Goal: Task Accomplishment & Management: Manage account settings

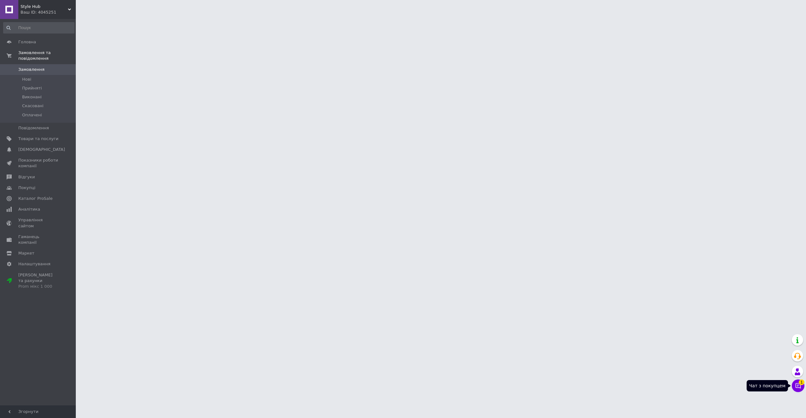
click at [797, 389] on button "Чат з покупцем 1" at bounding box center [798, 385] width 13 height 13
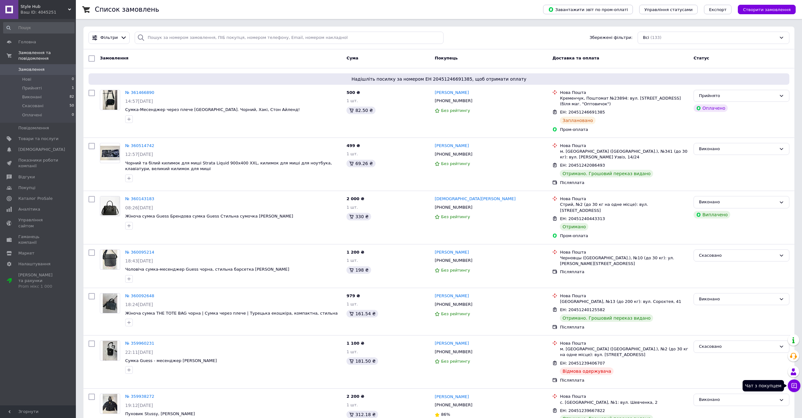
click at [791, 387] on icon at bounding box center [794, 385] width 6 height 6
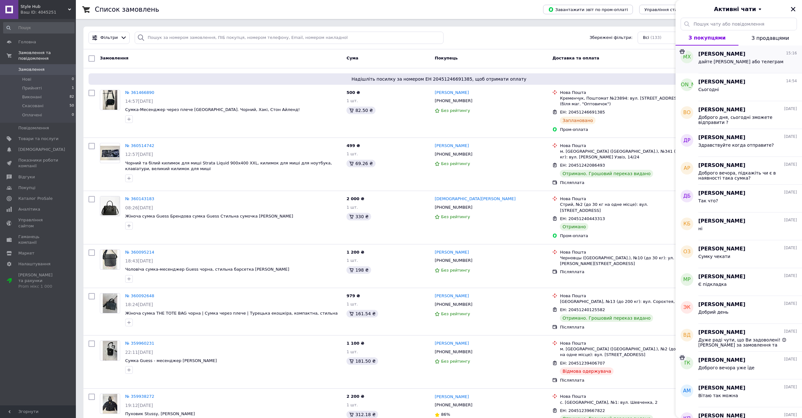
click at [730, 65] on div "дайте вайбер або телеграм" at bounding box center [740, 63] width 85 height 9
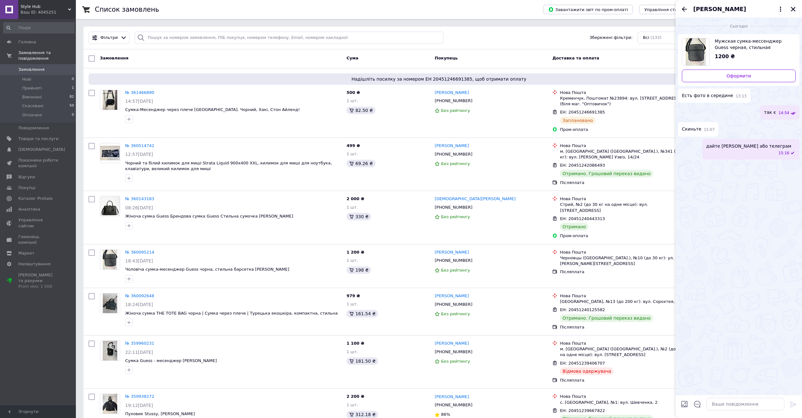
click at [794, 10] on icon "Закрити" at bounding box center [793, 9] width 4 height 4
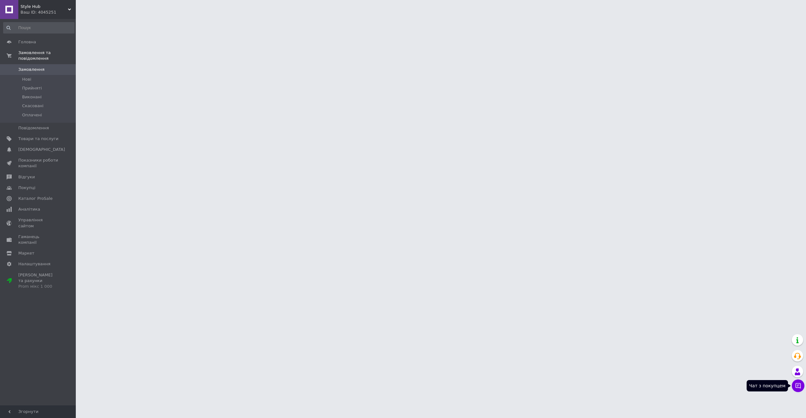
click at [797, 386] on button "Чат з покупцем" at bounding box center [798, 385] width 13 height 13
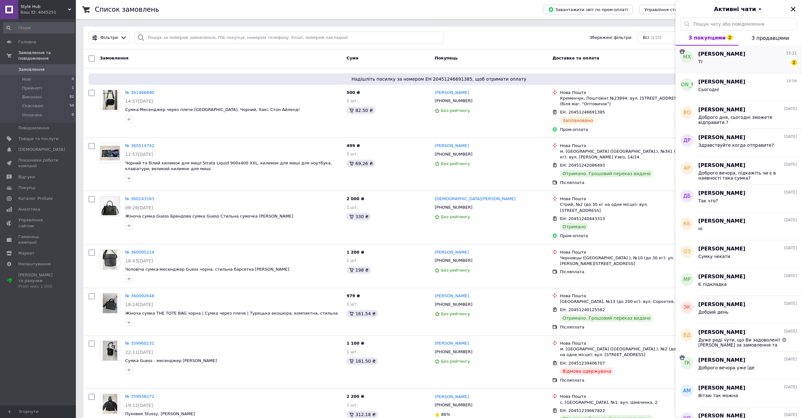
click at [724, 55] on span "Максим Харченко" at bounding box center [721, 54] width 47 height 7
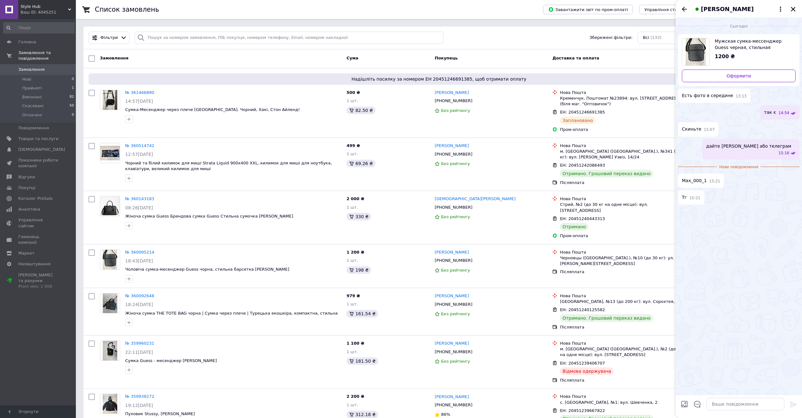
click at [684, 177] on span "Max_000_1" at bounding box center [694, 180] width 25 height 7
copy span "Max_000_1"
click at [27, 136] on span "Товари та послуги" at bounding box center [38, 139] width 40 height 6
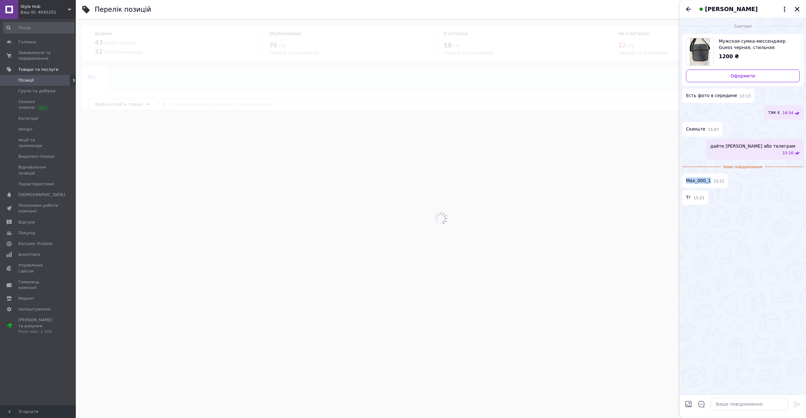
click at [799, 12] on icon "Закрити" at bounding box center [798, 9] width 6 height 6
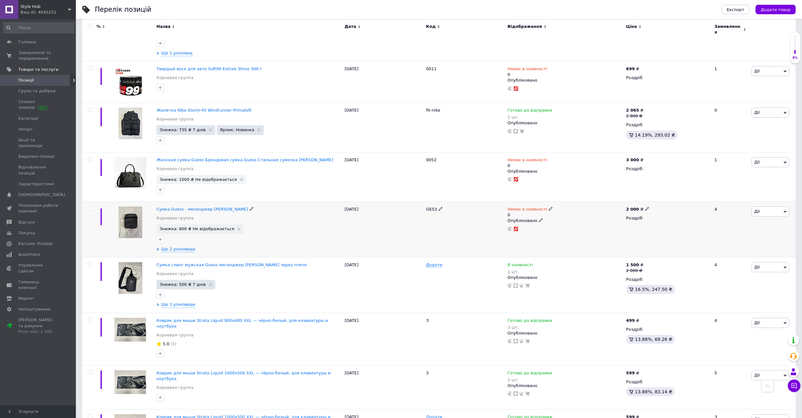
scroll to position [762, 0]
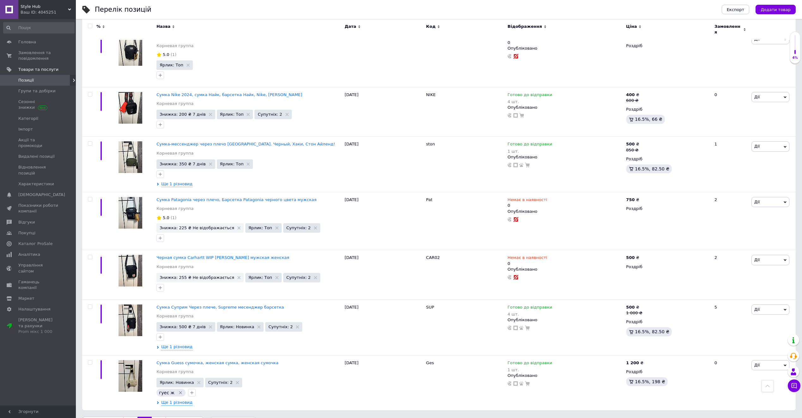
scroll to position [753, 0]
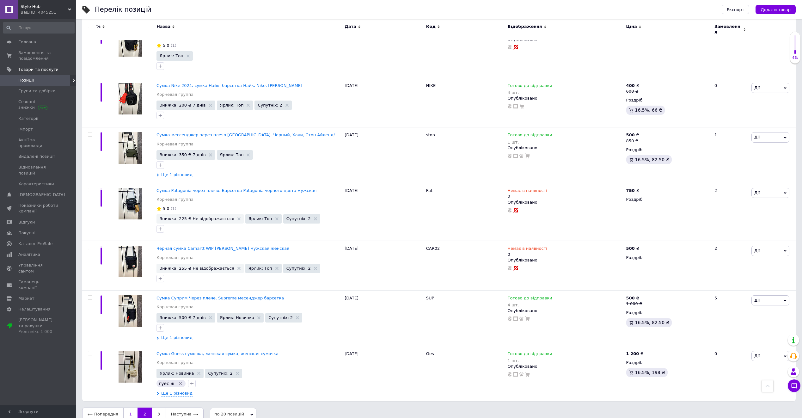
click at [126, 407] on link "1" at bounding box center [130, 413] width 14 height 13
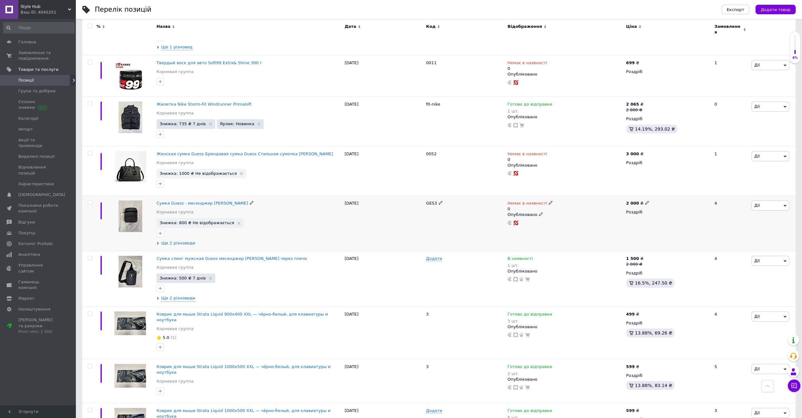
scroll to position [762, 0]
click at [183, 240] on span "Ще 2 різновиди" at bounding box center [178, 243] width 34 height 6
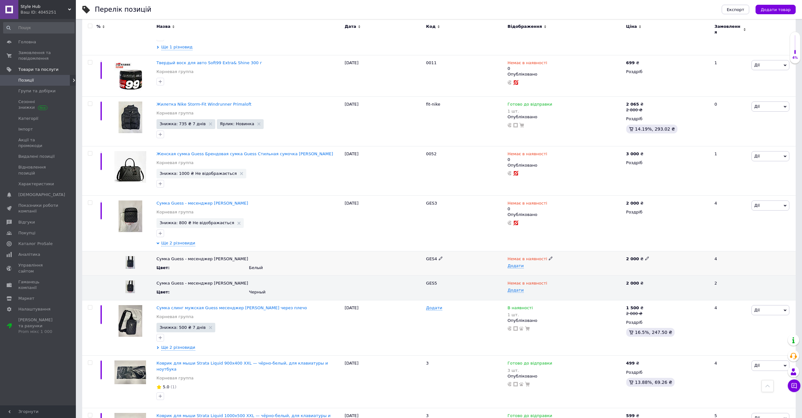
click at [549, 256] on icon at bounding box center [551, 258] width 4 height 4
click at [539, 284] on li "Готово до відправки" at bounding box center [564, 288] width 118 height 9
click at [516, 263] on span "Додати" at bounding box center [515, 265] width 16 height 5
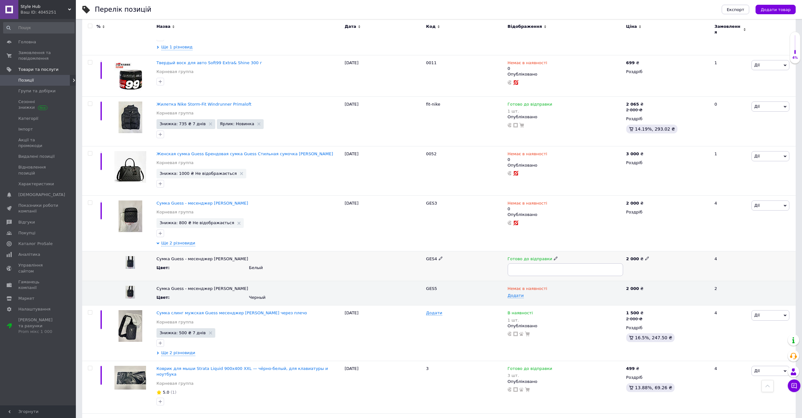
type input "3"
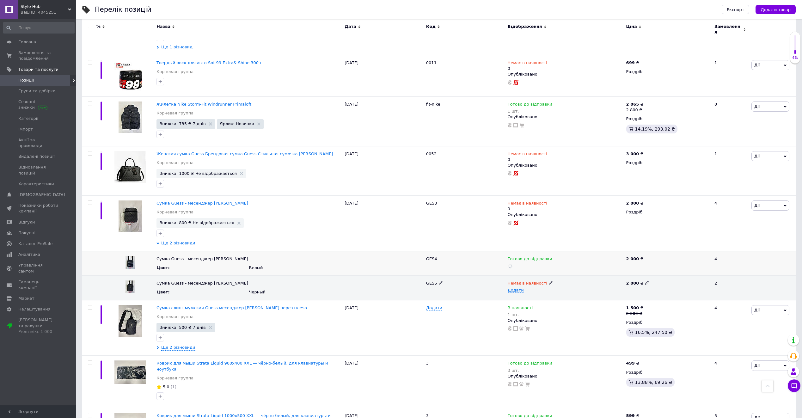
click at [634, 256] on b "2 000" at bounding box center [632, 258] width 13 height 5
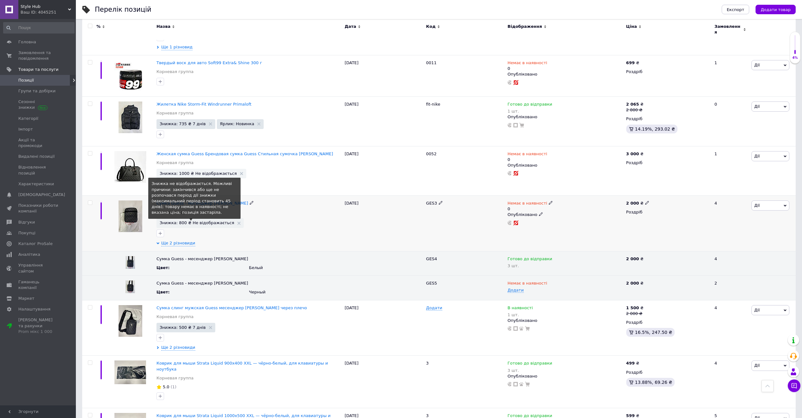
click at [171, 221] on span "Знижка: 800 ₴ Не відображається" at bounding box center [197, 223] width 75 height 4
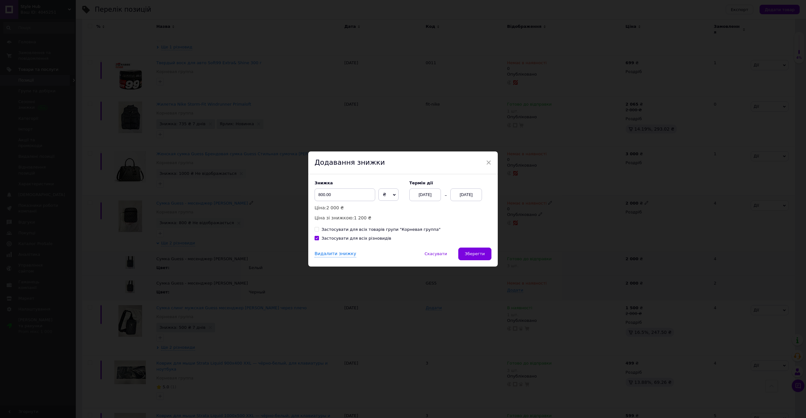
click at [466, 195] on div "[DATE]" at bounding box center [467, 194] width 32 height 13
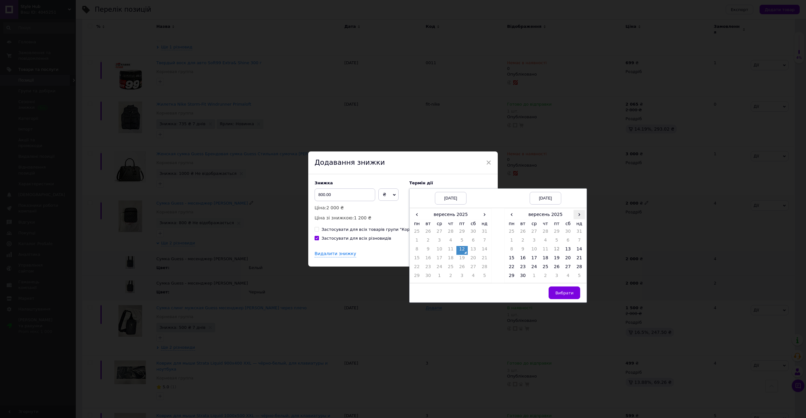
click at [582, 214] on span "›" at bounding box center [579, 214] width 11 height 9
click at [510, 268] on td "27" at bounding box center [511, 268] width 11 height 9
click at [568, 291] on span "Вибрати" at bounding box center [564, 292] width 18 height 5
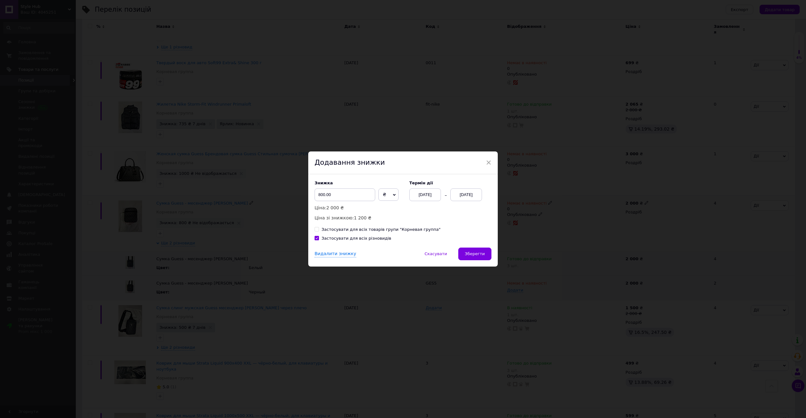
click at [479, 250] on button "Зберегти" at bounding box center [474, 253] width 33 height 13
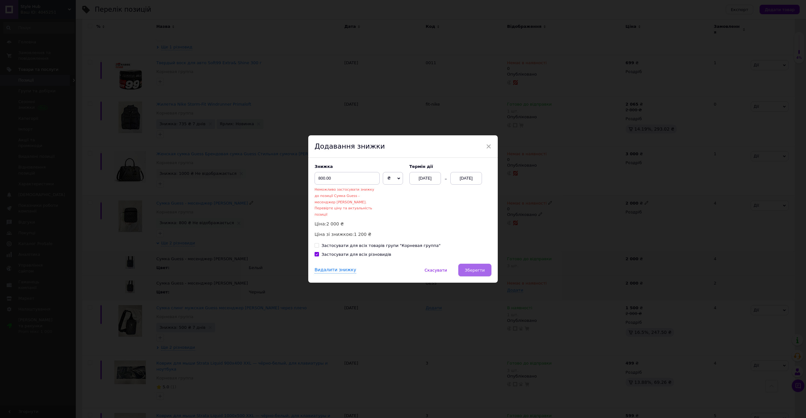
click at [480, 268] on span "Зберегти" at bounding box center [475, 270] width 20 height 5
click at [486, 152] on span "×" at bounding box center [489, 146] width 6 height 11
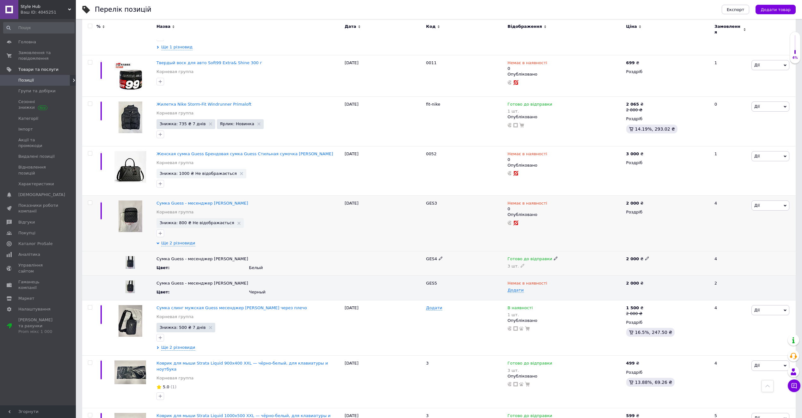
click at [645, 257] on use at bounding box center [646, 258] width 3 height 3
drag, startPoint x: 633, startPoint y: 222, endPoint x: 615, endPoint y: 222, distance: 17.4
click at [615, 251] on div "Сумка Guess - месенджер Гесс Белый Цвет : Белый GES4 Готово до відправки 3 шт. …" at bounding box center [438, 263] width 713 height 24
type input "1200"
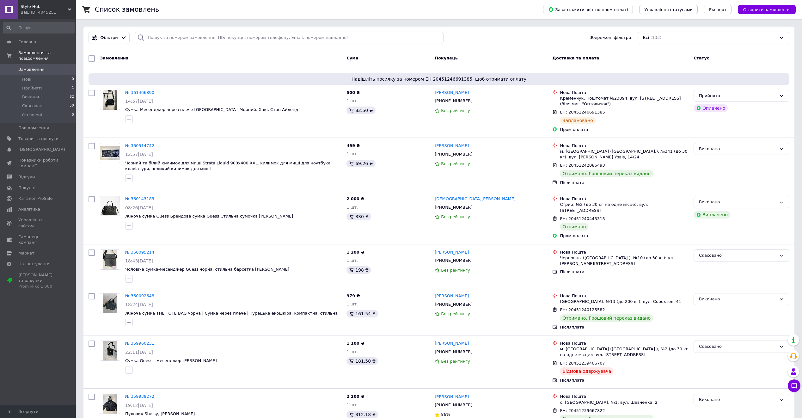
click at [60, 317] on div "Головна Замовлення та повідомлення Замовлення 0 Нові 0 Прийняті 1 Виконані 82 С…" at bounding box center [39, 213] width 78 height 388
click at [42, 76] on li "Нові 0" at bounding box center [39, 79] width 78 height 9
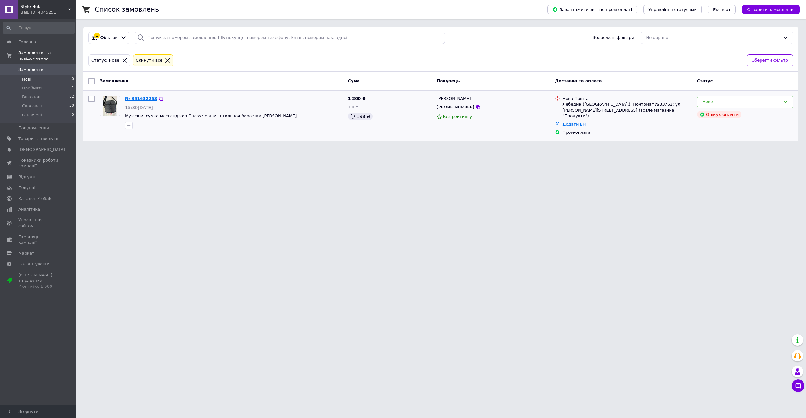
click at [140, 100] on link "№ 361632253" at bounding box center [141, 98] width 32 height 5
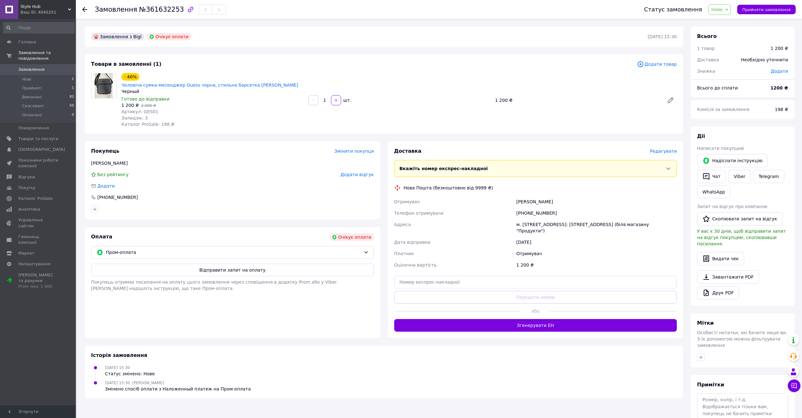
click at [191, 114] on div "- 40% Чоловіча сумка-месенджер Guess чорна, стильна барсетка Гесс Черный Готово…" at bounding box center [212, 100] width 187 height 57
click at [271, 265] on button "Відправити запит на оплату" at bounding box center [232, 270] width 283 height 13
click at [47, 67] on span "Замовлення" at bounding box center [38, 70] width 40 height 6
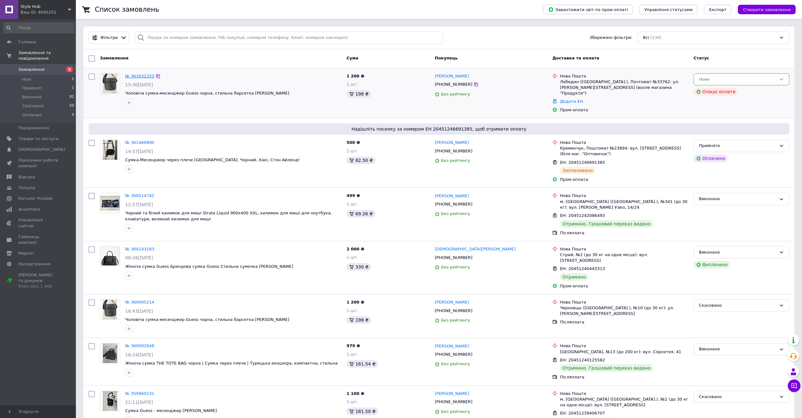
click at [136, 74] on link "№ 361632253" at bounding box center [139, 76] width 29 height 5
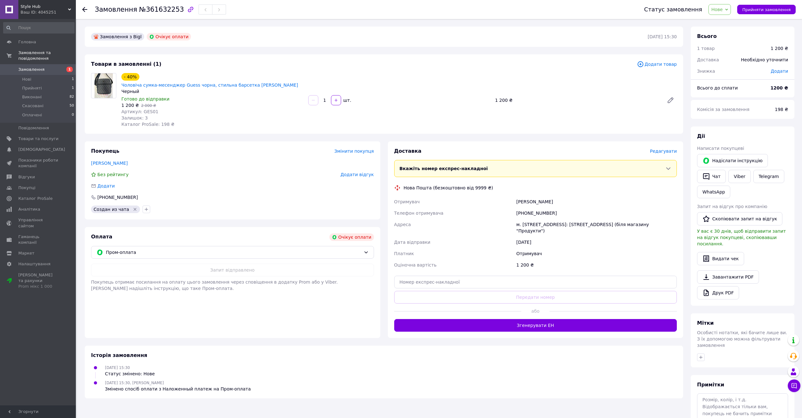
click at [384, 379] on div "[DATE] 15:30, [PERSON_NAME] Змінено спосіб оплати з Наложенный платеж на Пром-о…" at bounding box center [383, 385] width 591 height 13
drag, startPoint x: 324, startPoint y: 310, endPoint x: 321, endPoint y: 309, distance: 3.3
click at [324, 310] on div "Оплата Очікує оплати Пром-оплата Запит відправлено Покупець отримає посилання н…" at bounding box center [232, 282] width 295 height 111
click at [198, 54] on div "Замовлення з Bigl Очікує оплати [DATE] 15:30 Товари в замовленні (1) Додати тов…" at bounding box center [384, 243] width 606 height 432
click at [276, 246] on div "Пром-оплата" at bounding box center [232, 252] width 283 height 13
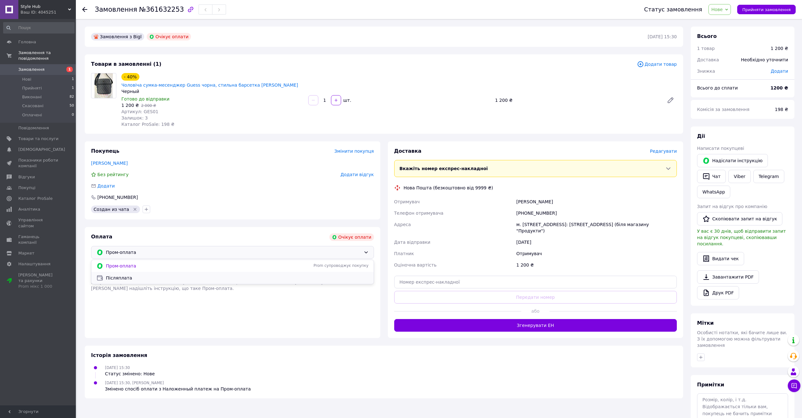
click at [228, 275] on span "Післяплата" at bounding box center [237, 278] width 263 height 6
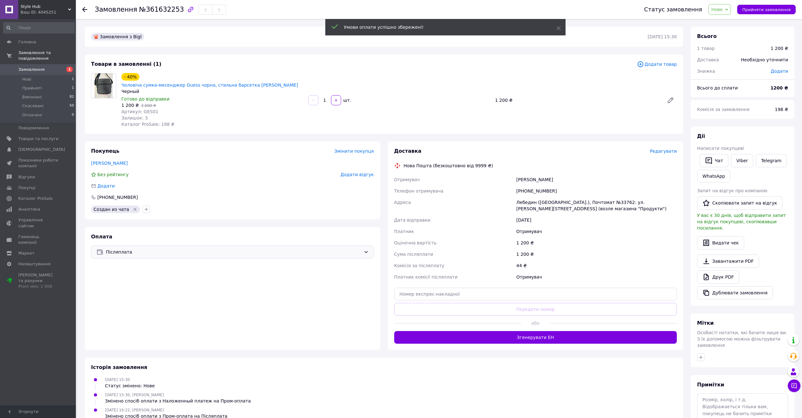
click at [192, 298] on div "Оплата Післяплата" at bounding box center [232, 288] width 295 height 123
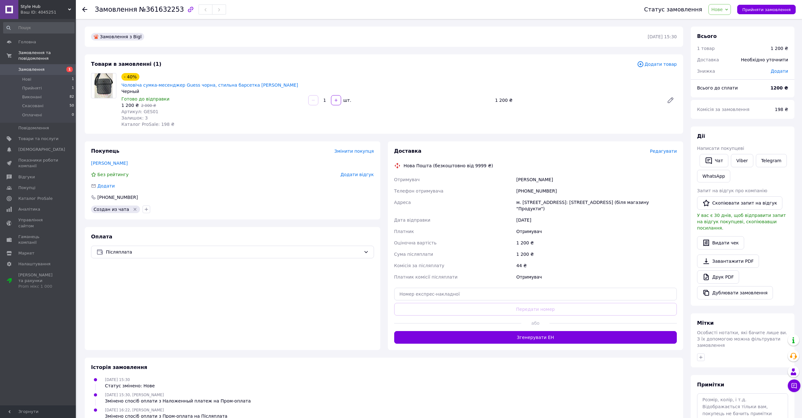
click at [719, 16] on div "Статус замовлення Нове Прийнято Виконано Скасовано Оплачено Прийняти замовлення" at bounding box center [713, 9] width 164 height 19
click at [722, 11] on span "Нове" at bounding box center [716, 9] width 11 height 5
click at [729, 22] on li "Прийнято" at bounding box center [722, 21] width 29 height 9
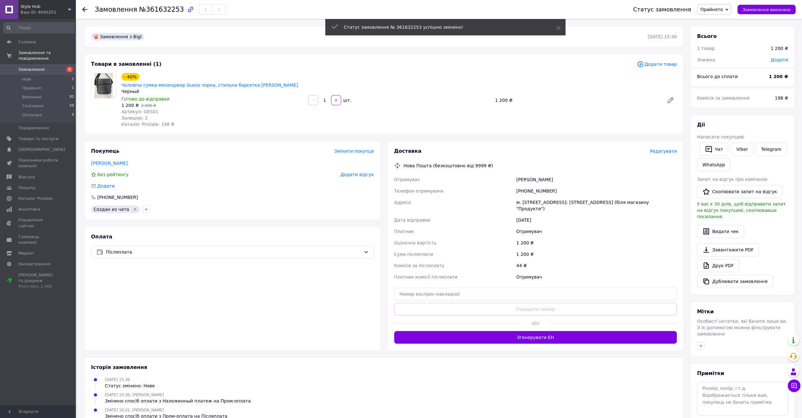
click at [666, 149] on span "Редагувати" at bounding box center [663, 151] width 27 height 5
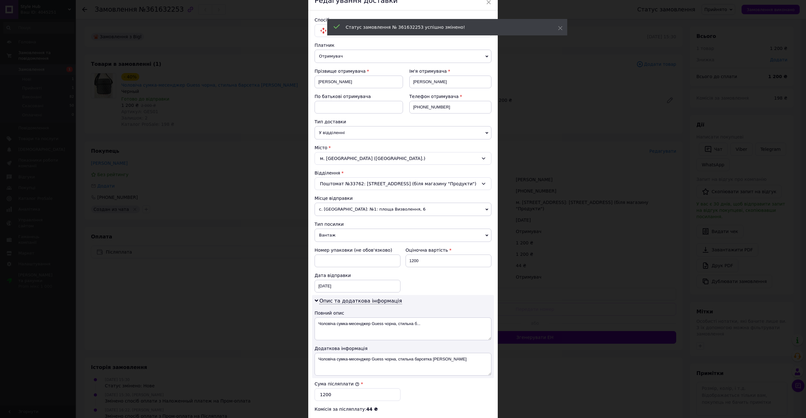
scroll to position [135, 0]
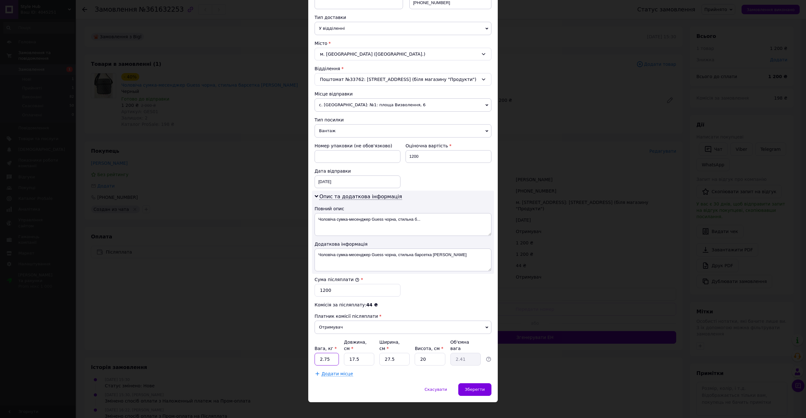
click at [331, 353] on input "2.75" at bounding box center [327, 359] width 24 height 13
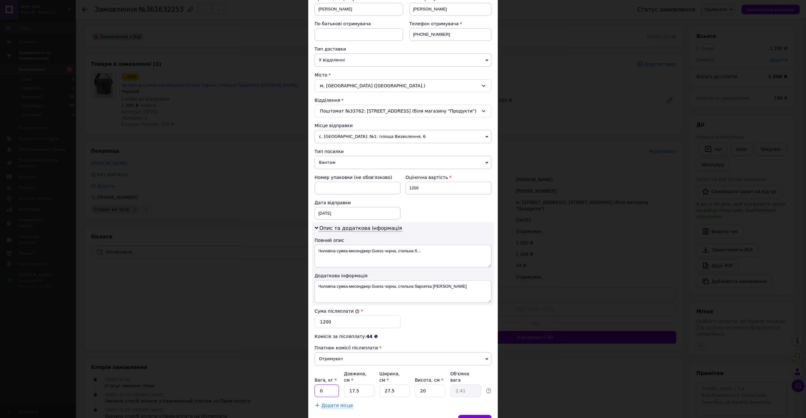
type input "0.5"
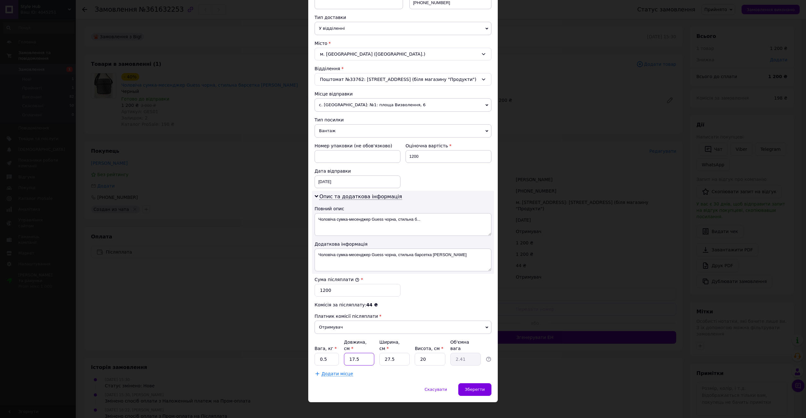
click at [365, 355] on input "17.5" at bounding box center [359, 359] width 30 height 13
type input "1"
type input "0.14"
type input "13"
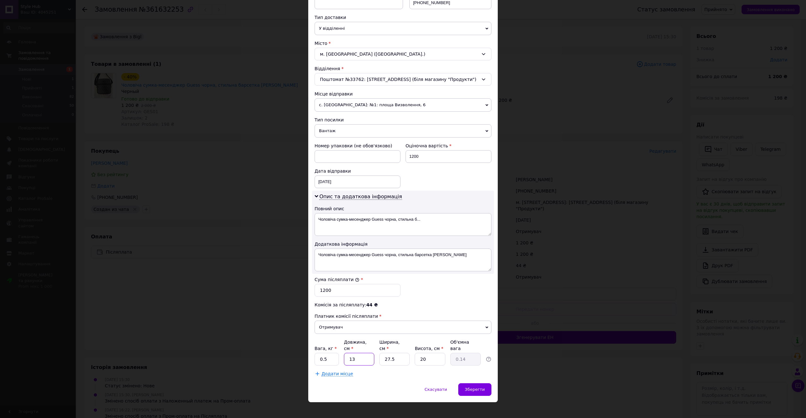
type input "1.79"
click at [382, 354] on input "27.5" at bounding box center [394, 359] width 30 height 13
type input "1"
type input "0.1"
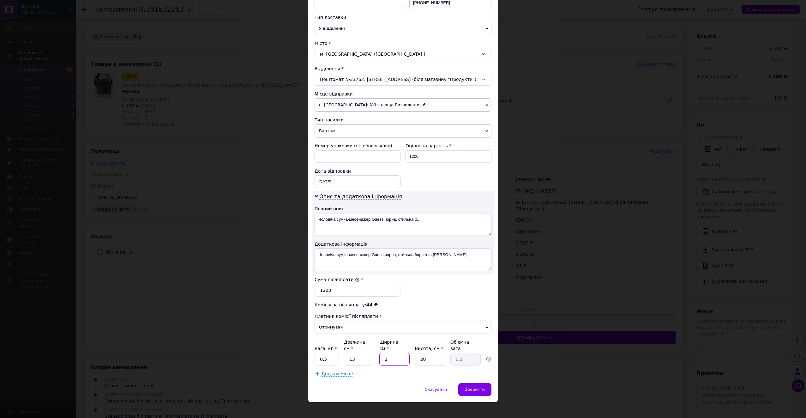
type input "15"
type input "0.98"
click at [365, 353] on input "13" at bounding box center [359, 359] width 30 height 13
type input "1"
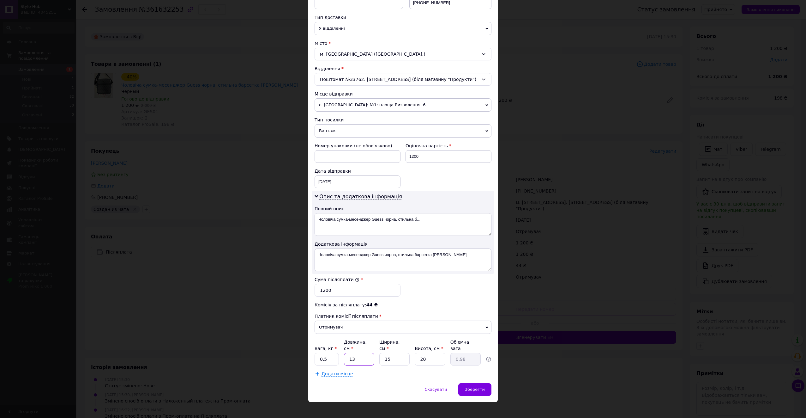
type input "0.1"
type input "15"
type input "1.13"
type input "15"
click at [435, 355] on input "20" at bounding box center [430, 359] width 30 height 13
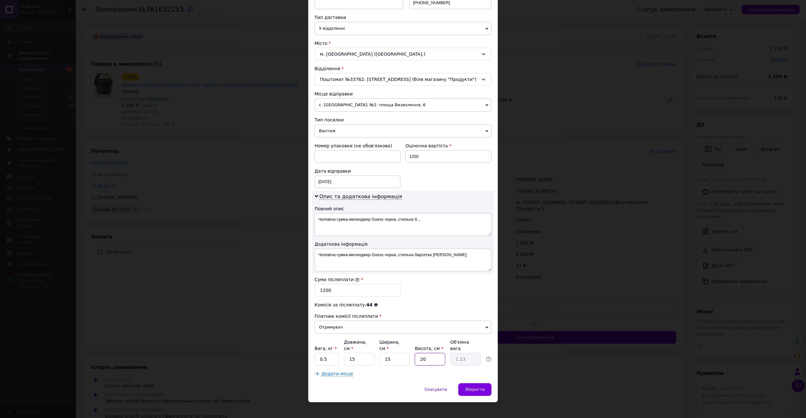
click at [435, 355] on input "20" at bounding box center [430, 359] width 30 height 13
type input "1"
type input "0.1"
type input "15"
type input "0.84"
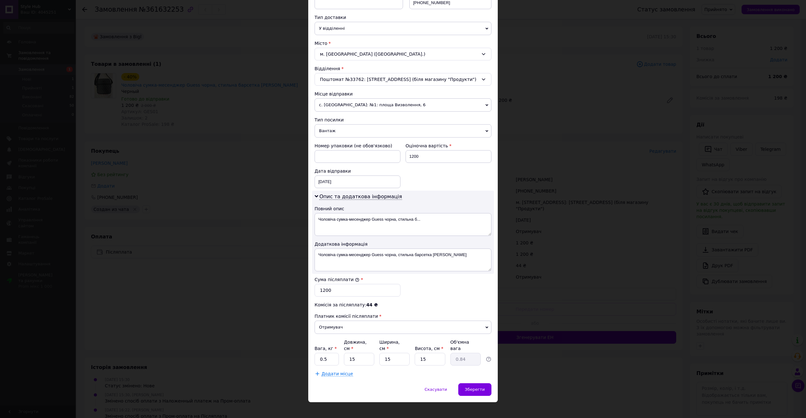
click at [480, 391] on div "Скасувати   Зберегти" at bounding box center [403, 392] width 190 height 19
click at [478, 387] on div "Зберегти" at bounding box center [474, 389] width 33 height 13
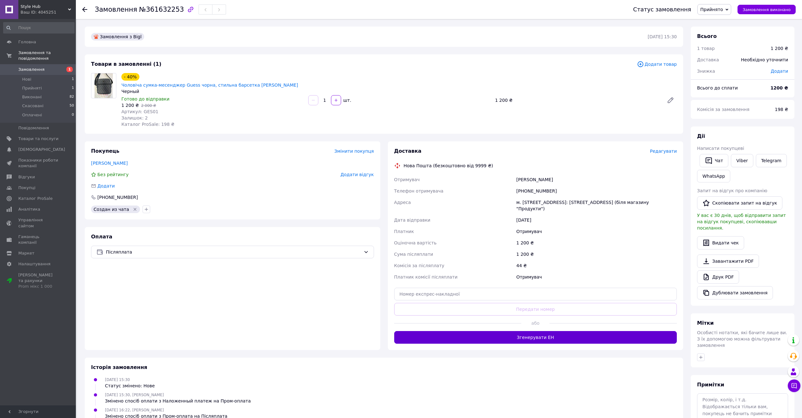
click at [556, 331] on button "Згенерувати ЕН" at bounding box center [535, 337] width 283 height 13
